Goal: Task Accomplishment & Management: Use online tool/utility

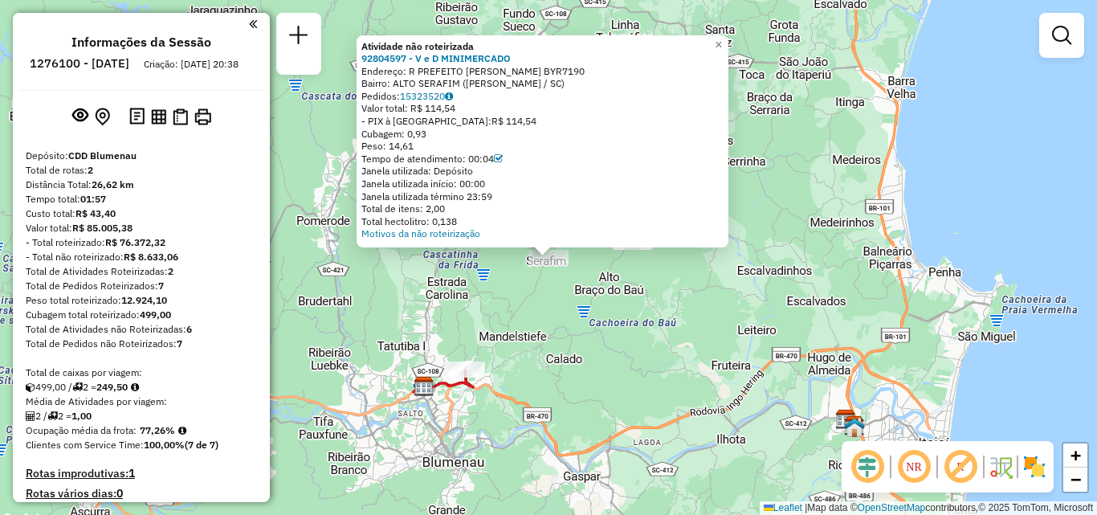
click at [670, 312] on div "Atividade não roteirizada 92804597 - V e D MINIMERCADO Endereço: R PREFEITO [PE…" at bounding box center [548, 257] width 1097 height 515
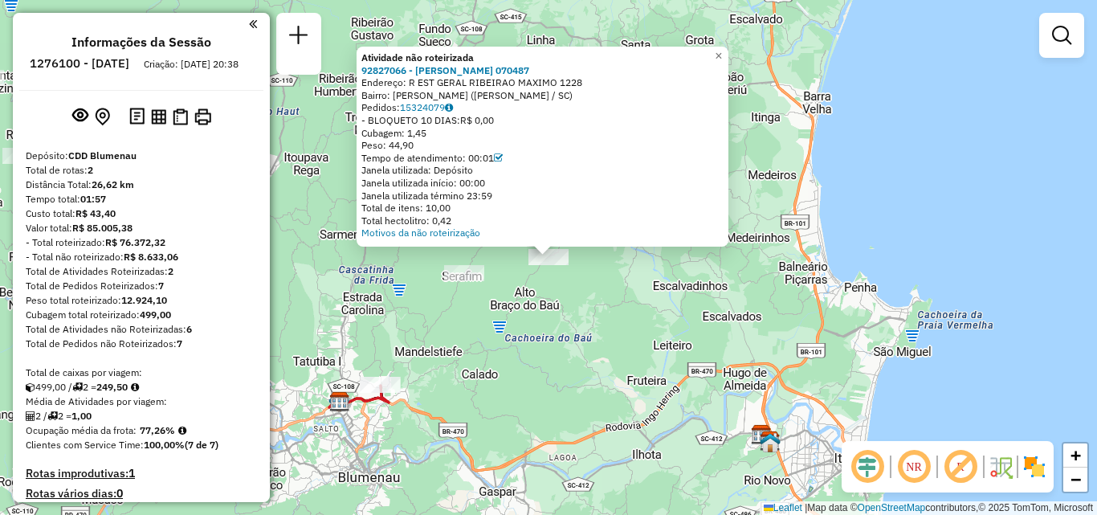
click at [712, 265] on div "Atividade não roteirizada 92827066 - [PERSON_NAME] 070487 Endereço: R EST GERAL…" at bounding box center [548, 257] width 1097 height 515
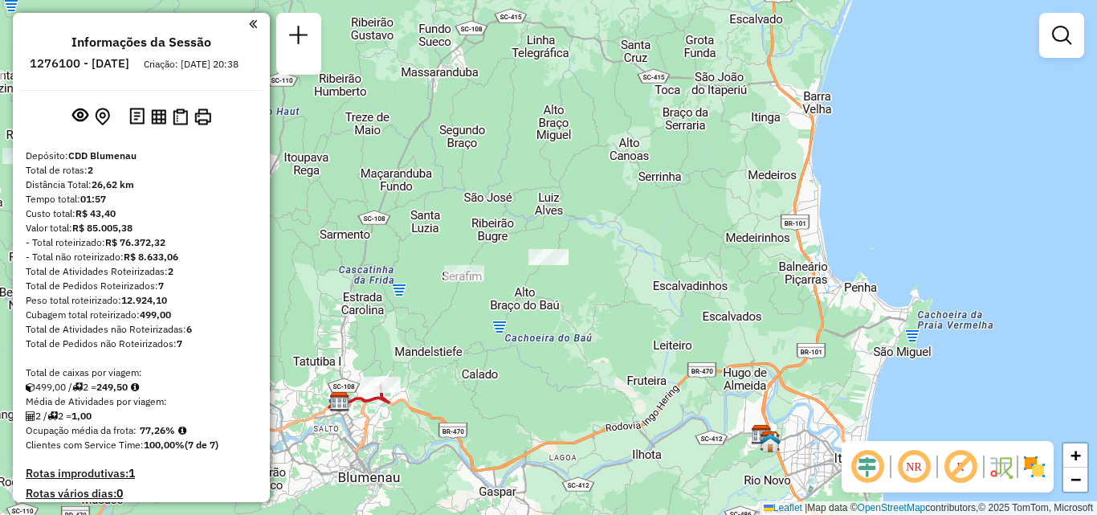
drag, startPoint x: 654, startPoint y: 282, endPoint x: 755, endPoint y: 253, distance: 104.5
click at [751, 253] on div "Janela de atendimento Grade de atendimento Capacidade Transportadoras Veículos …" at bounding box center [548, 257] width 1097 height 515
